Goal: Transaction & Acquisition: Obtain resource

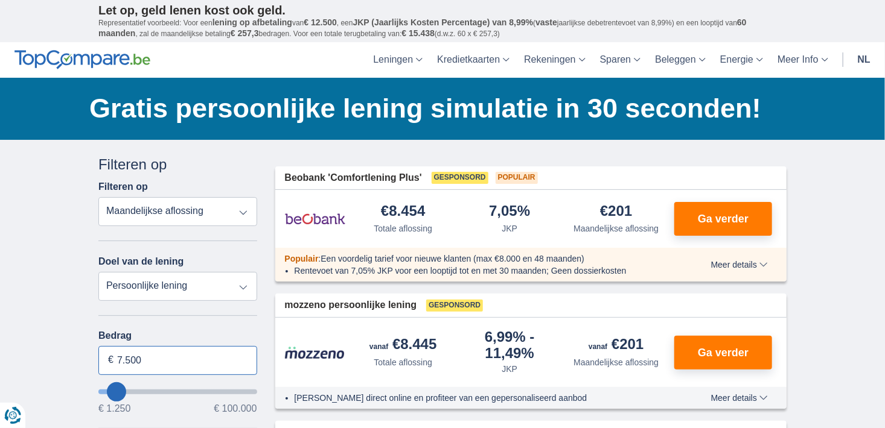
click at [213, 354] on input "7.500" at bounding box center [177, 360] width 159 height 29
type input "7"
type input "4.000"
type input "4250"
select select "36"
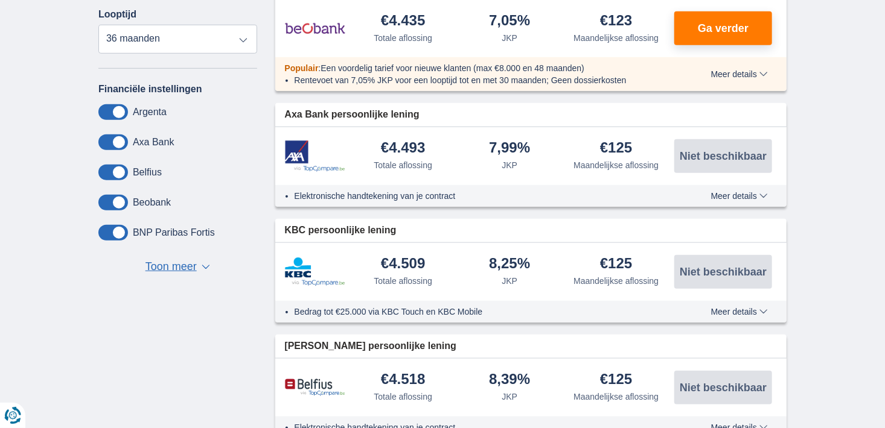
scroll to position [488, 0]
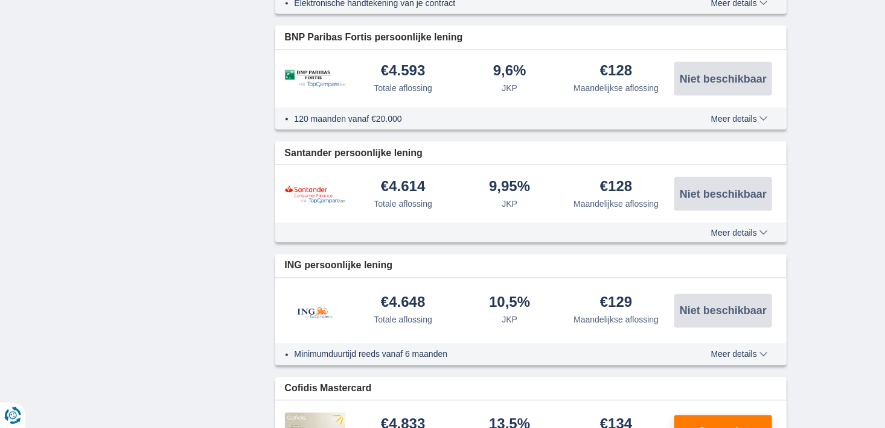
click at [477, 216] on div "€4.614 Totale aflossing 9,95% JKP" at bounding box center [531, 194] width 512 height 58
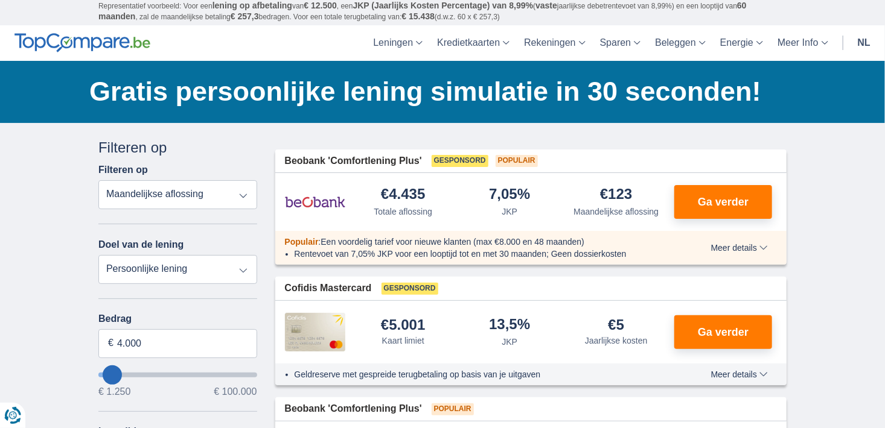
scroll to position [0, 0]
